Goal: Transaction & Acquisition: Subscribe to service/newsletter

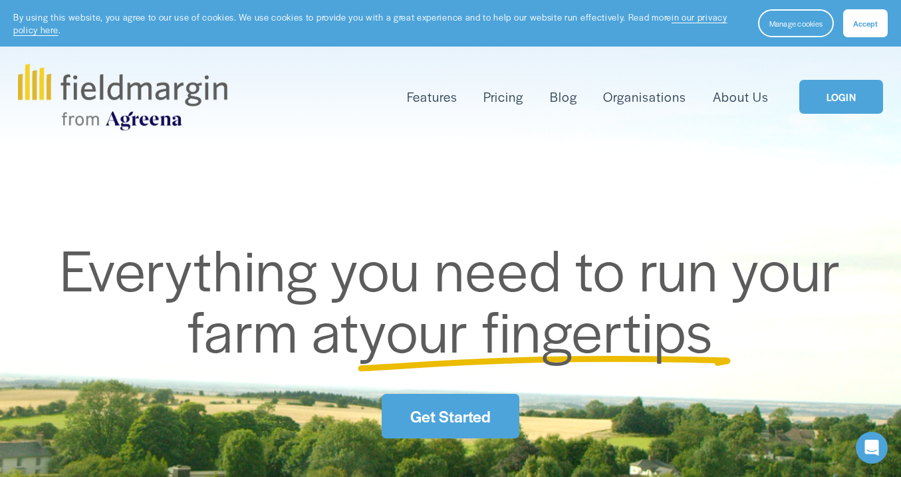
click at [450, 415] on span "Get Started" at bounding box center [450, 415] width 80 height 23
click at [563, 96] on span "Blog" at bounding box center [563, 97] width 27 height 19
